Goal: Information Seeking & Learning: Learn about a topic

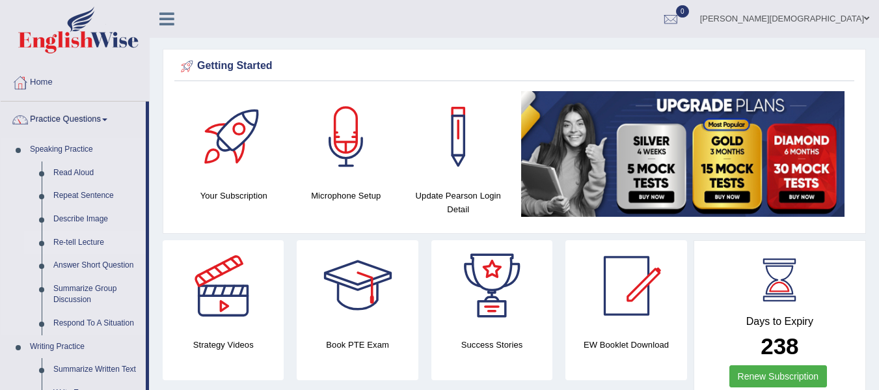
click at [85, 245] on link "Re-tell Lecture" at bounding box center [96, 242] width 98 height 23
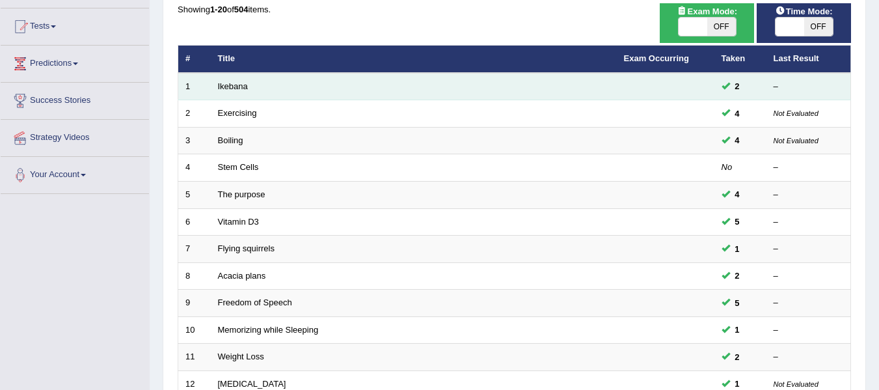
click at [255, 89] on td "Ikebana" at bounding box center [414, 86] width 406 height 27
click at [254, 88] on td "Ikebana" at bounding box center [414, 86] width 406 height 27
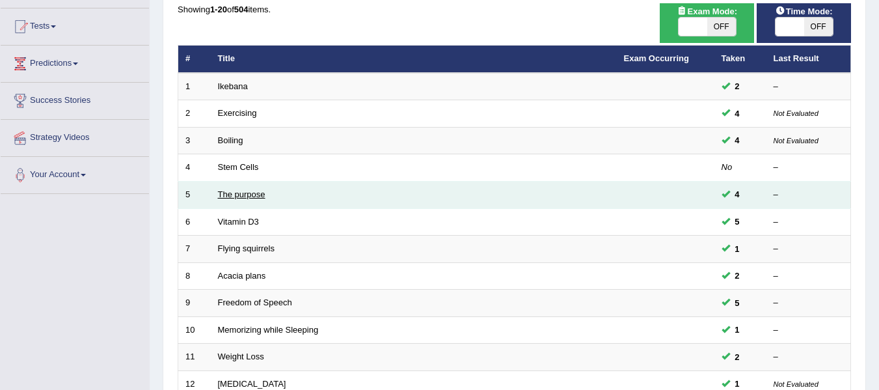
click at [252, 191] on link "The purpose" at bounding box center [241, 194] width 47 height 10
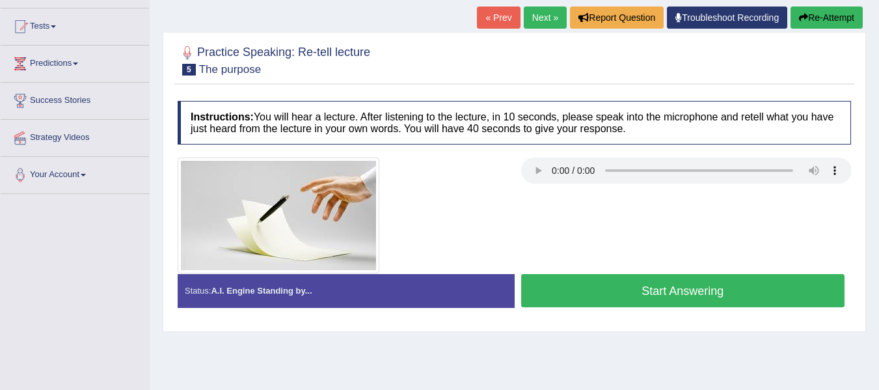
scroll to position [195, 0]
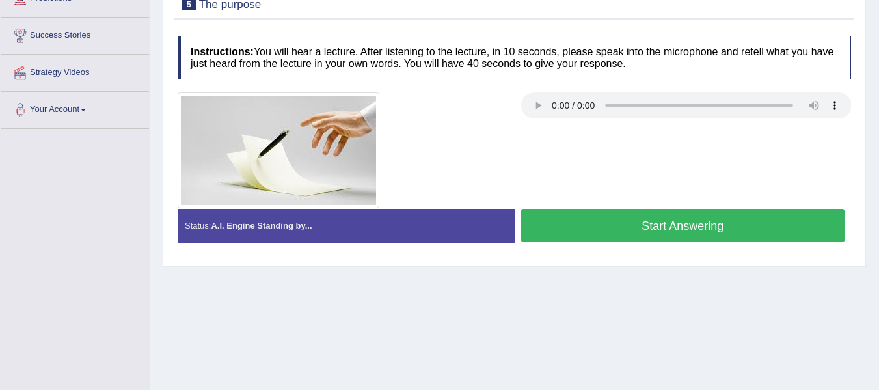
click at [579, 223] on button "Start Answering" at bounding box center [683, 225] width 324 height 33
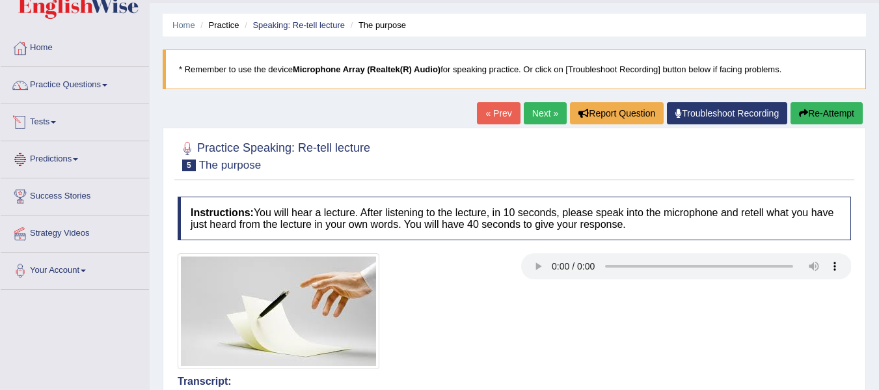
scroll to position [0, 0]
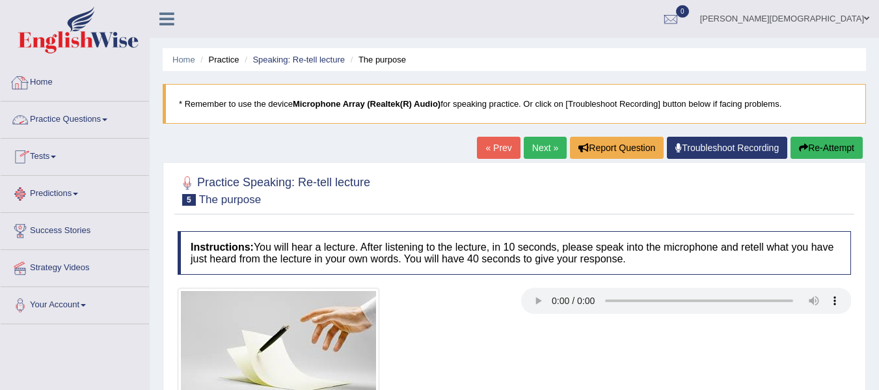
click at [101, 116] on link "Practice Questions" at bounding box center [75, 117] width 148 height 33
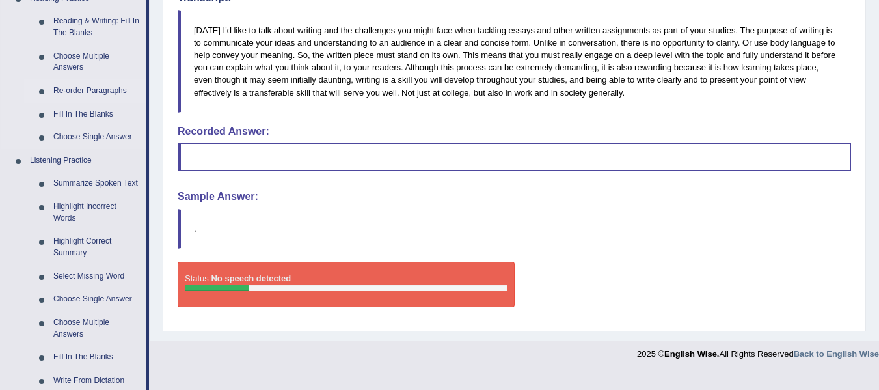
scroll to position [455, 0]
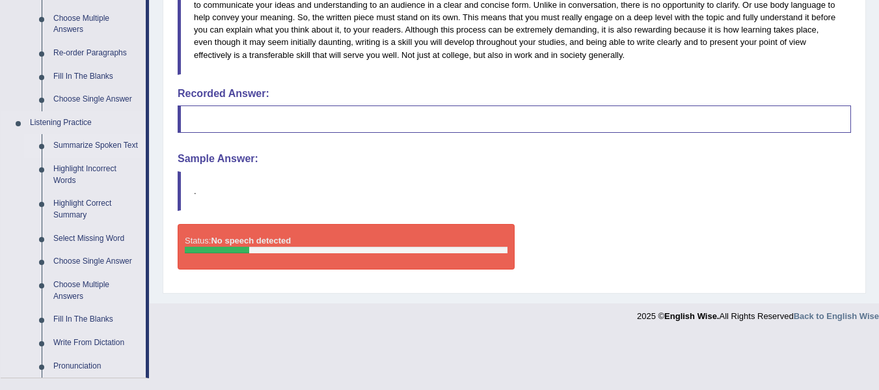
click at [96, 147] on link "Summarize Spoken Text" at bounding box center [96, 145] width 98 height 23
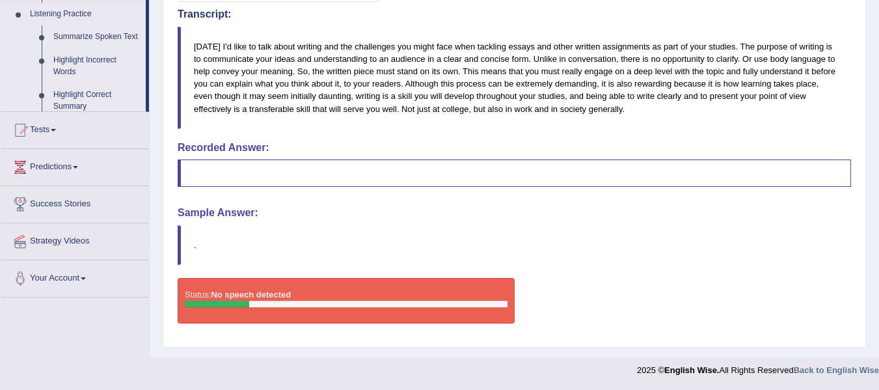
scroll to position [293, 0]
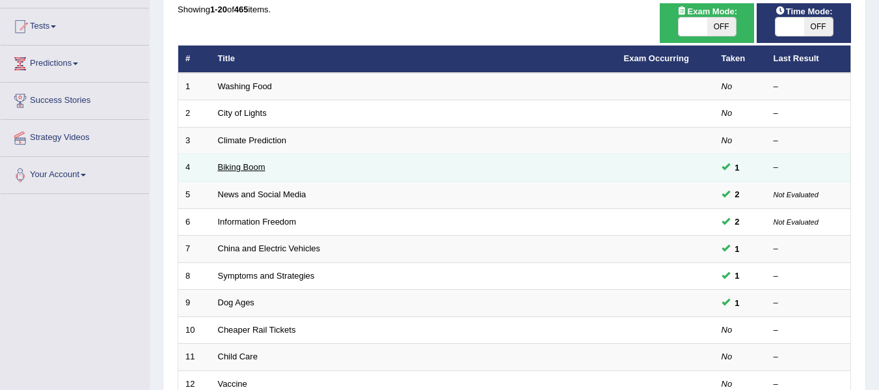
click at [251, 165] on link "Biking Boom" at bounding box center [241, 167] width 47 height 10
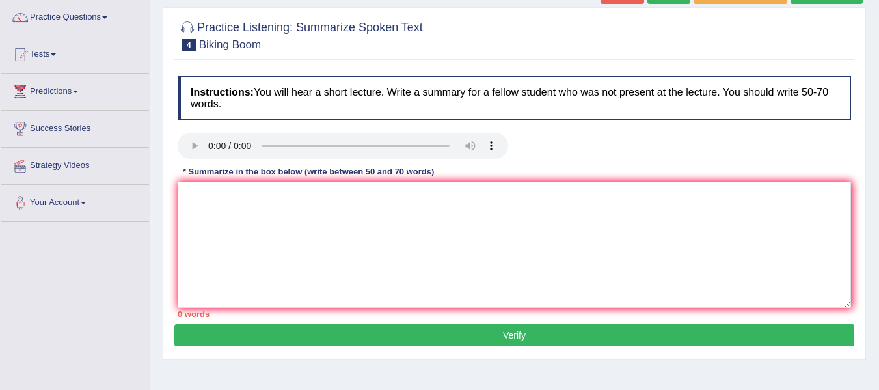
scroll to position [130, 0]
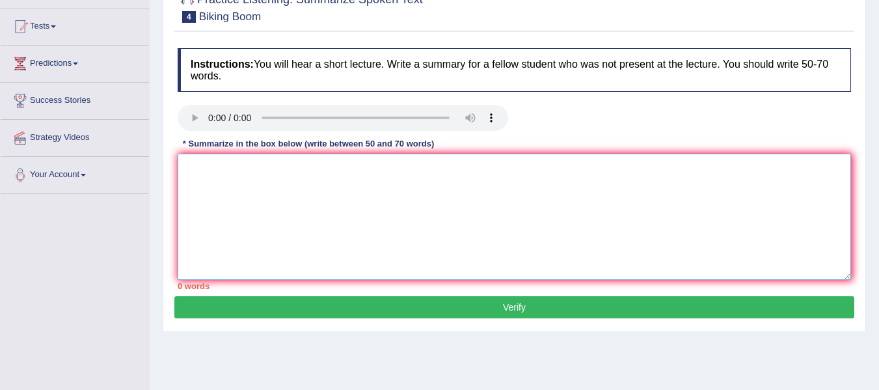
click at [210, 196] on textarea at bounding box center [514, 217] width 673 height 126
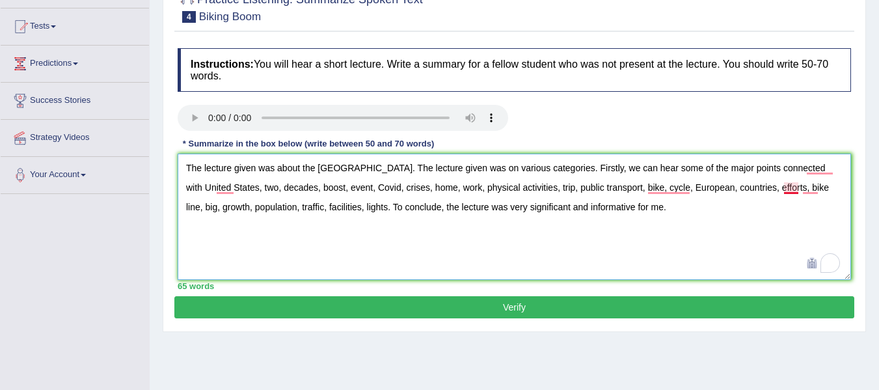
click at [785, 185] on textarea "The lecture given was about the [GEOGRAPHIC_DATA]. The lecture given was on var…" at bounding box center [514, 217] width 673 height 126
click at [837, 165] on textarea "The lecture given was about the [GEOGRAPHIC_DATA]. The lecture given was on var…" at bounding box center [514, 217] width 673 height 126
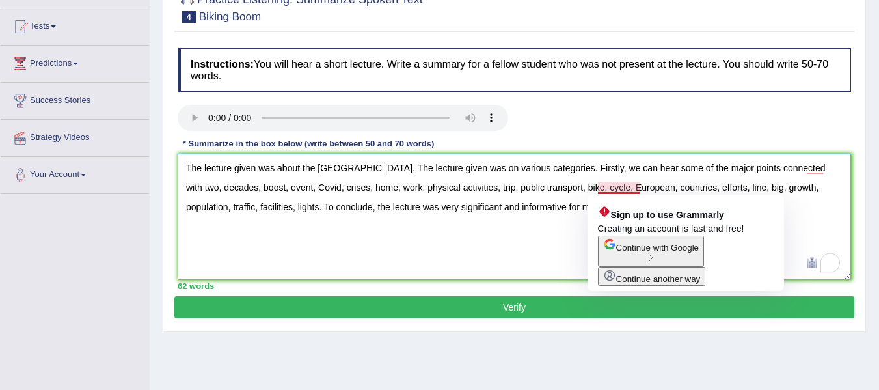
click at [638, 189] on textarea "The lecture given was about the [GEOGRAPHIC_DATA]. The lecture given was on var…" at bounding box center [514, 217] width 673 height 126
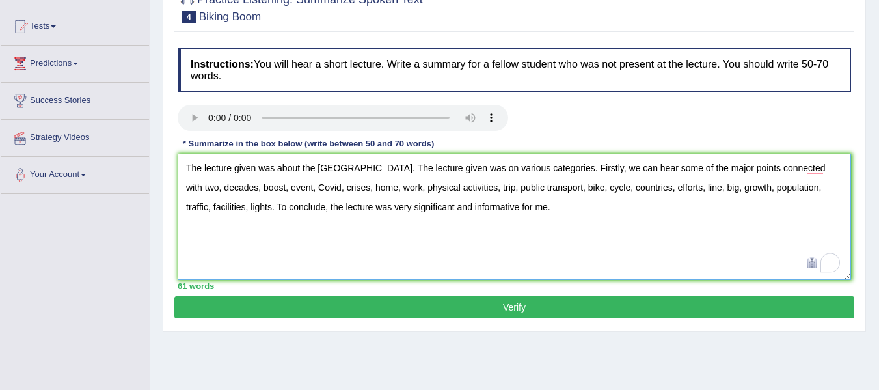
type textarea "The lecture given was about the [GEOGRAPHIC_DATA]. The lecture given was on var…"
click at [513, 301] on button "Verify" at bounding box center [514, 307] width 680 height 22
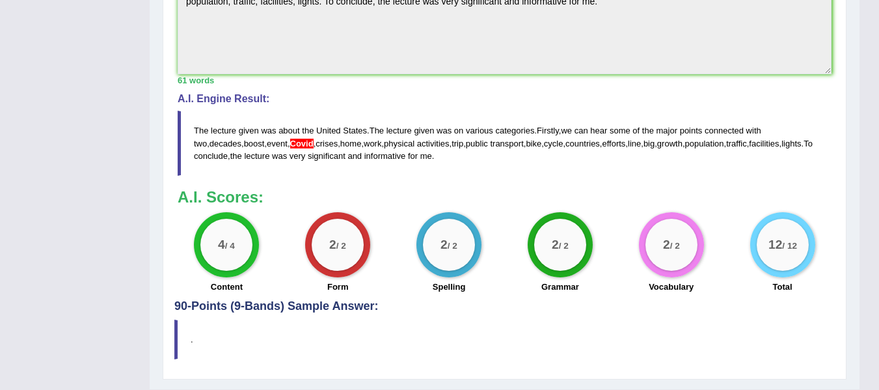
scroll to position [455, 0]
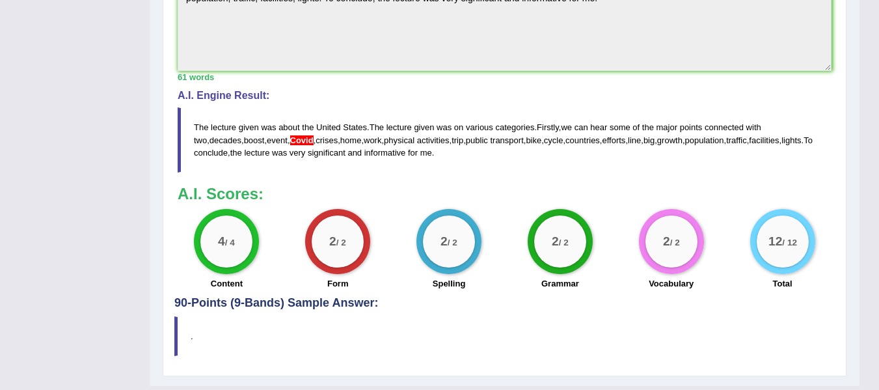
click at [290, 137] on span "Covid" at bounding box center [301, 140] width 23 height 10
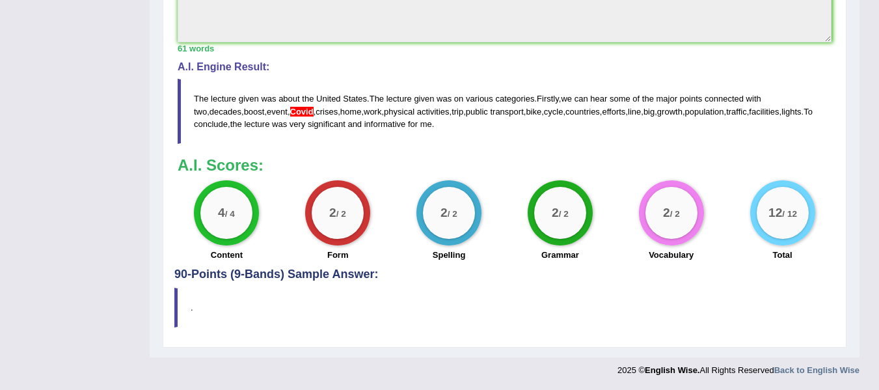
click at [606, 165] on h3 "A.I. Scores:" at bounding box center [505, 165] width 654 height 17
